Goal: Task Accomplishment & Management: Complete application form

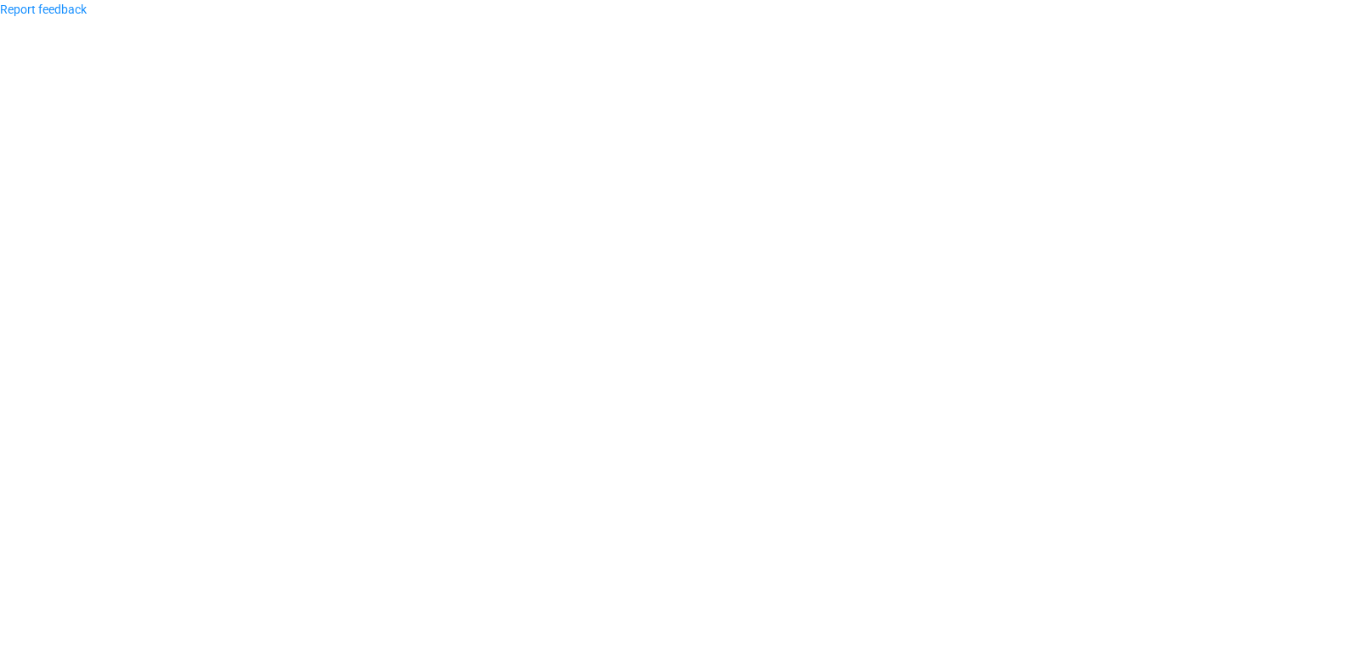
click at [742, 277] on body "Report feedback" at bounding box center [680, 335] width 1360 height 671
click at [710, 278] on body "Report feedback" at bounding box center [680, 335] width 1360 height 671
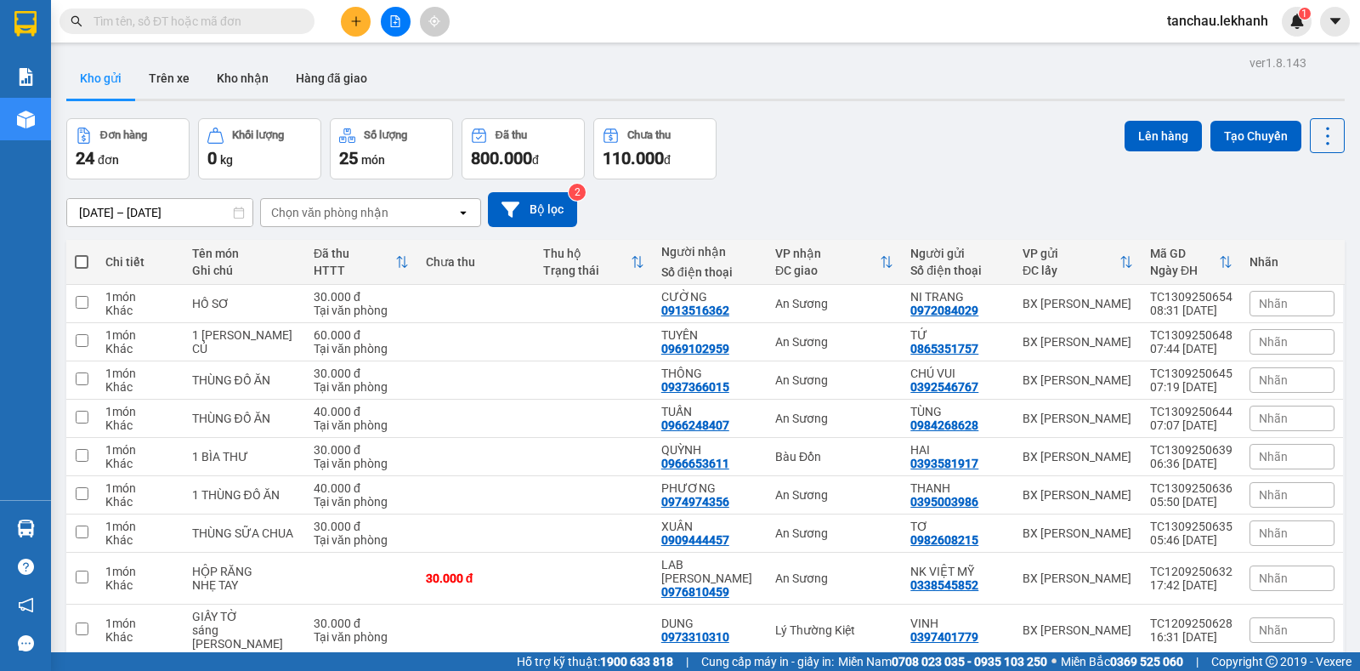
click at [152, 12] on input "text" at bounding box center [194, 21] width 201 height 19
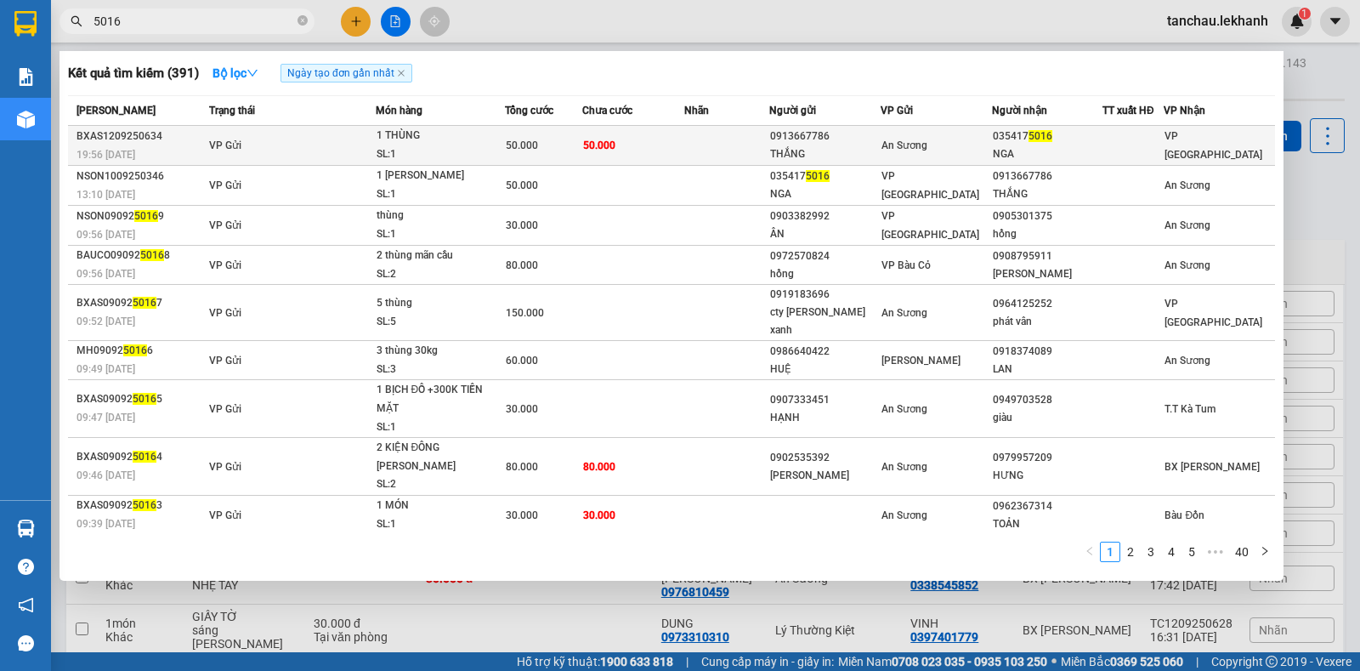
type input "5016"
click at [662, 139] on td "50.000" at bounding box center [633, 146] width 103 height 40
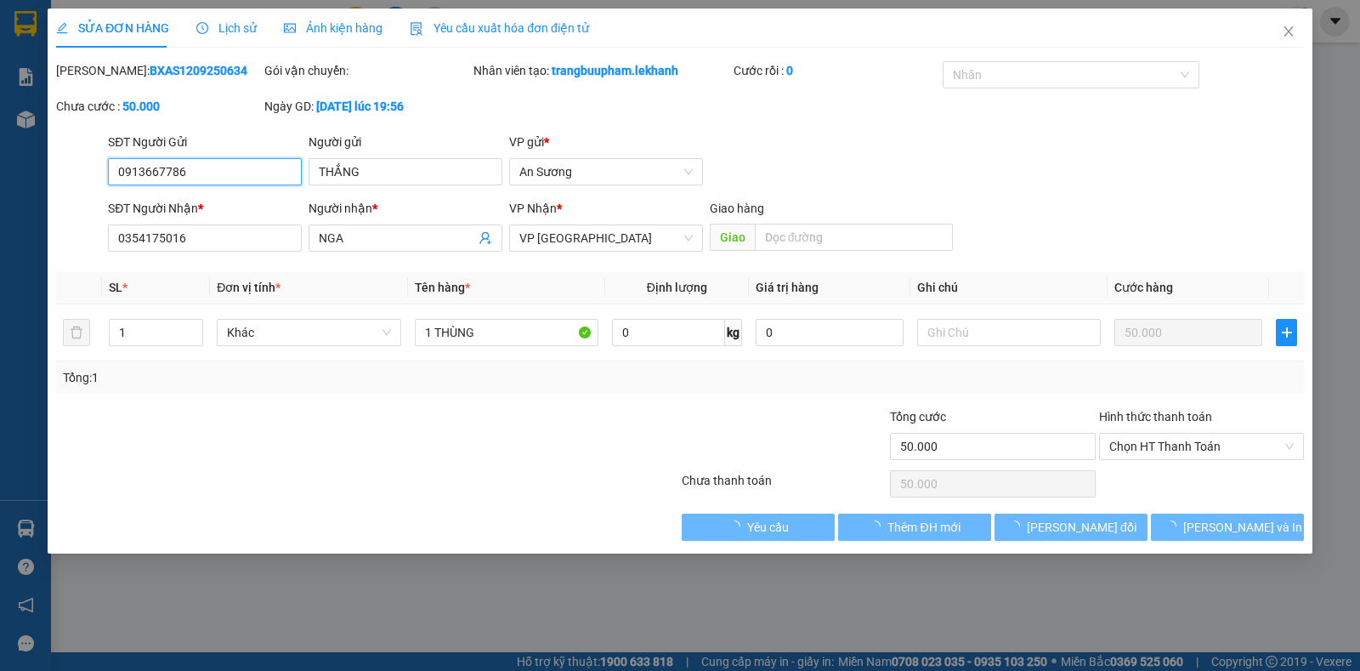
type input "0913667786"
type input "THẮNG"
type input "0354175016"
type input "NGA"
type input "50.000"
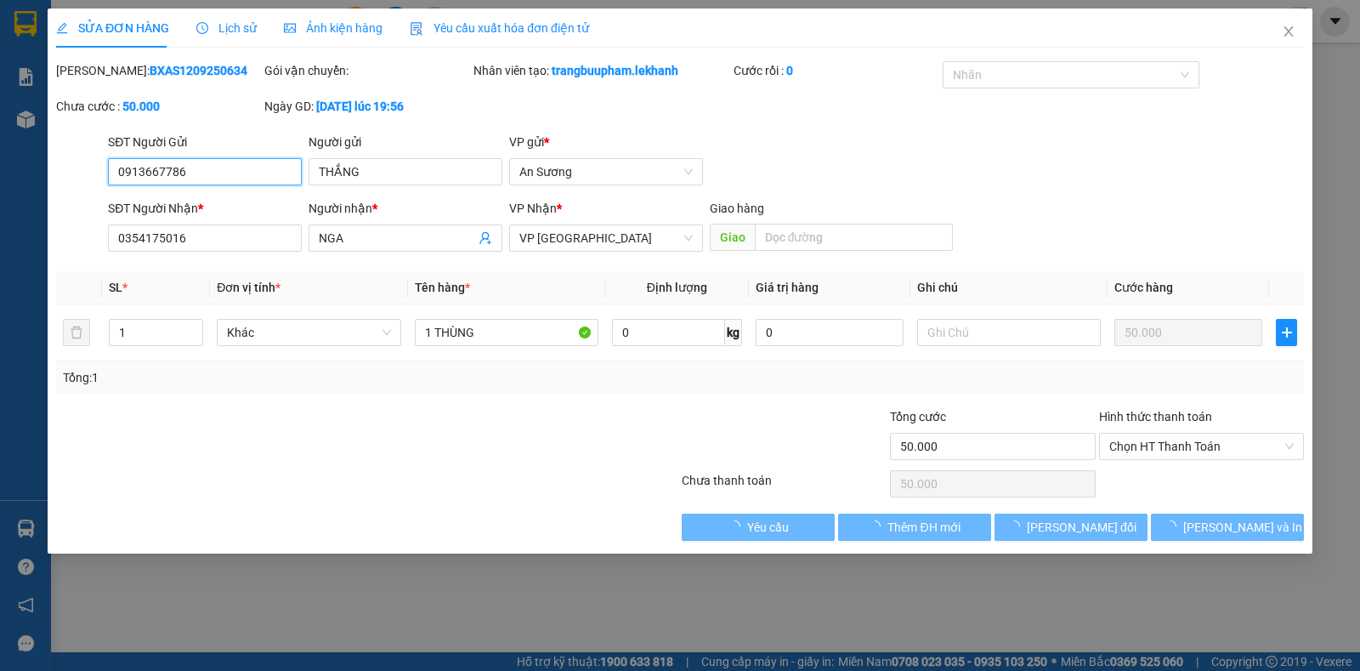
type input "50.000"
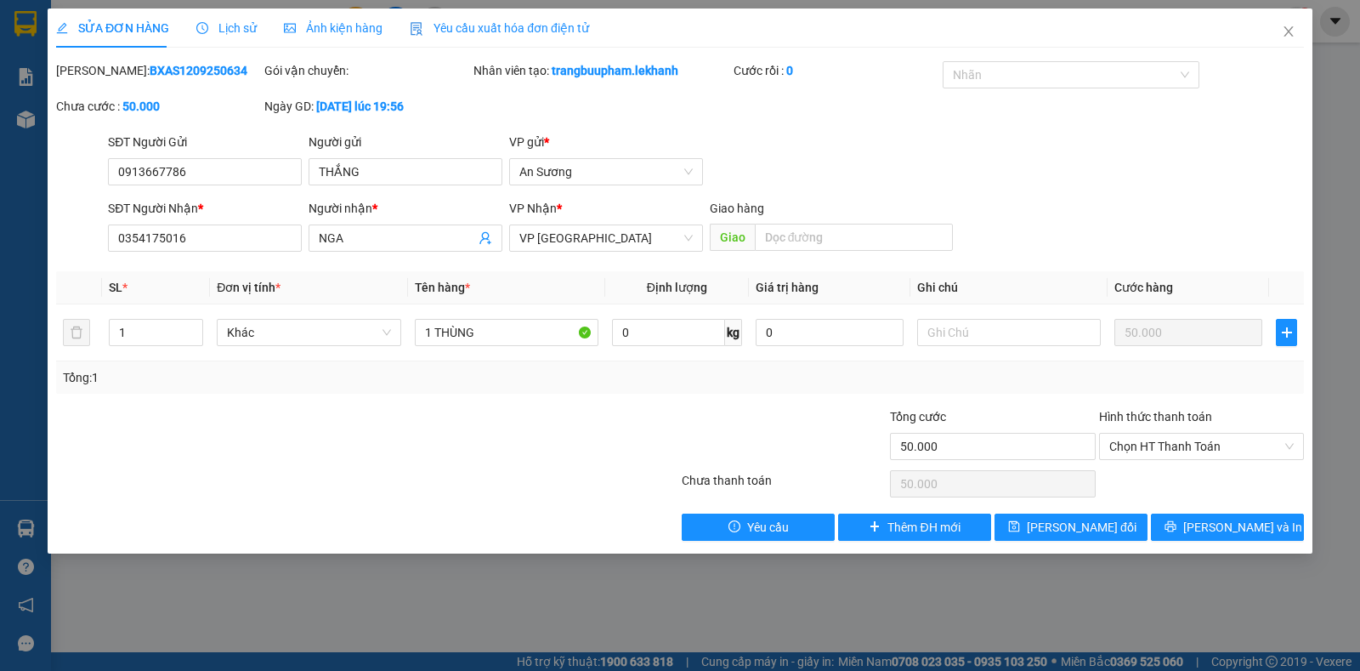
click at [404, 101] on b "[DATE] lúc 19:56" at bounding box center [360, 106] width 88 height 14
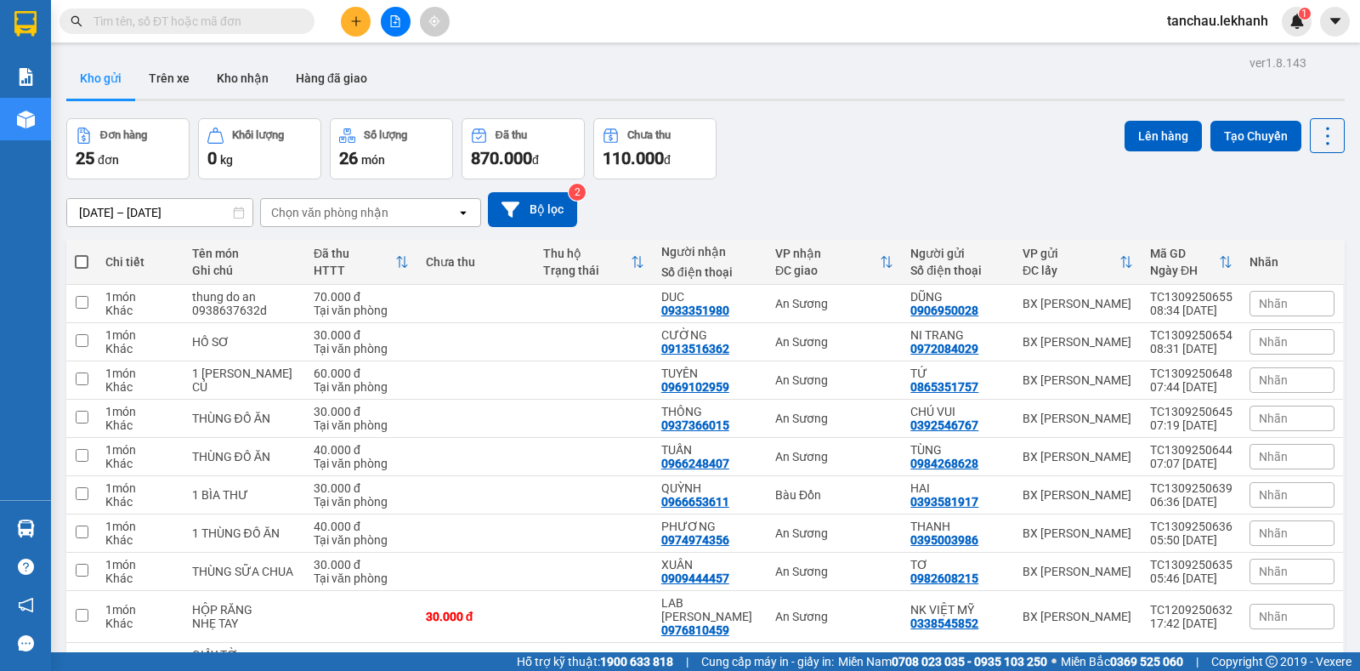
click at [264, 15] on input "text" at bounding box center [194, 21] width 201 height 19
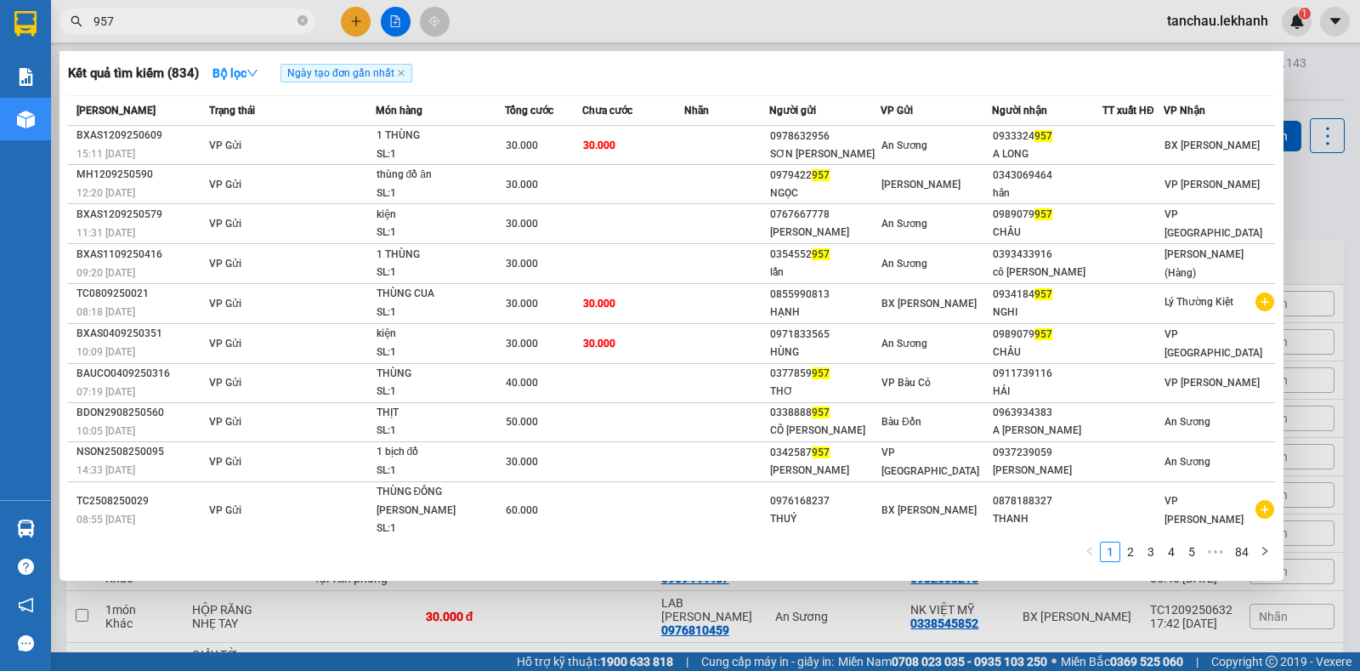
type input "957"
